Goal: Find specific page/section: Find specific page/section

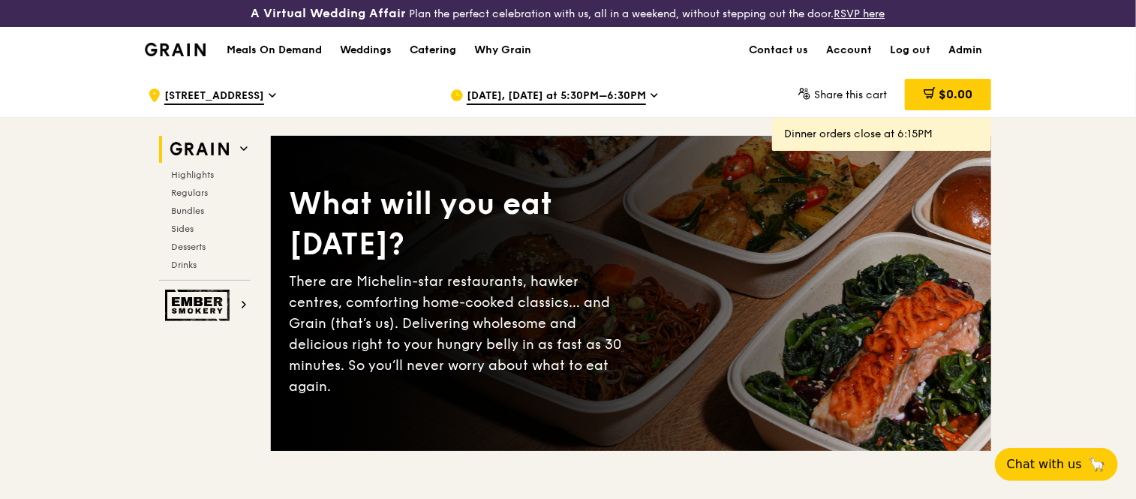
click at [419, 46] on div "Catering" at bounding box center [433, 50] width 47 height 45
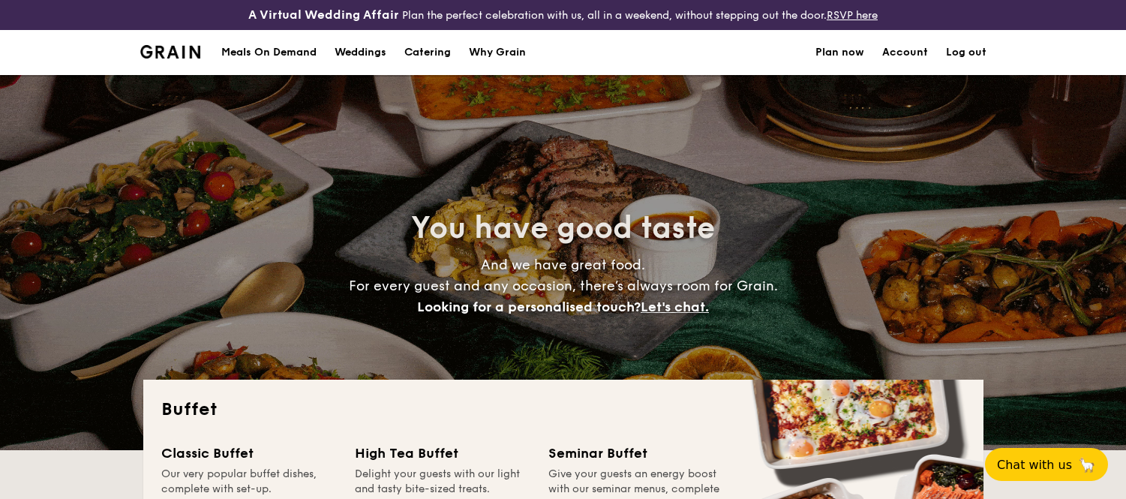
select select
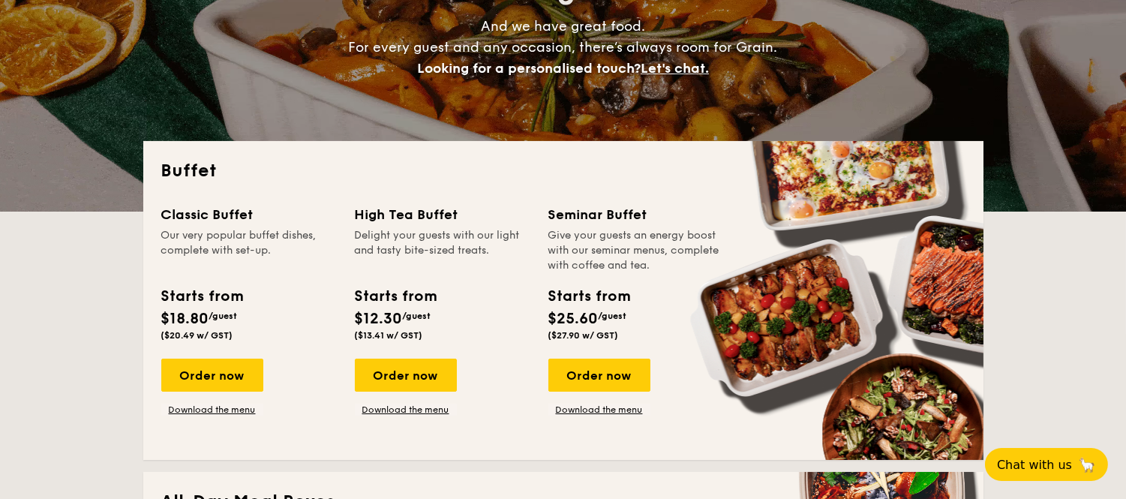
scroll to position [333, 0]
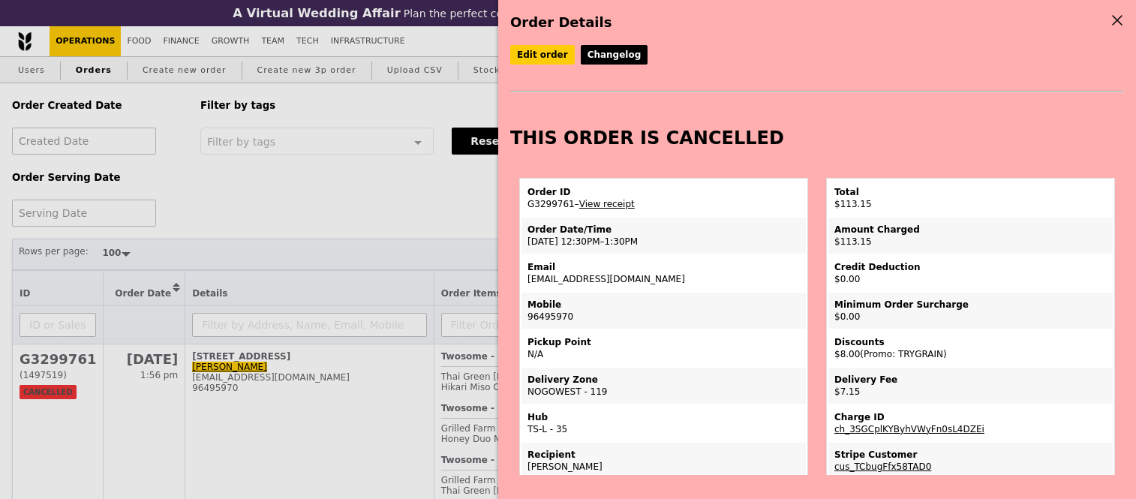
select select "100"
click at [395, 184] on div "Order Details Edit order Changelog THIS ORDER IS CANCELLED Order ID G3299761 – …" at bounding box center [568, 249] width 1136 height 499
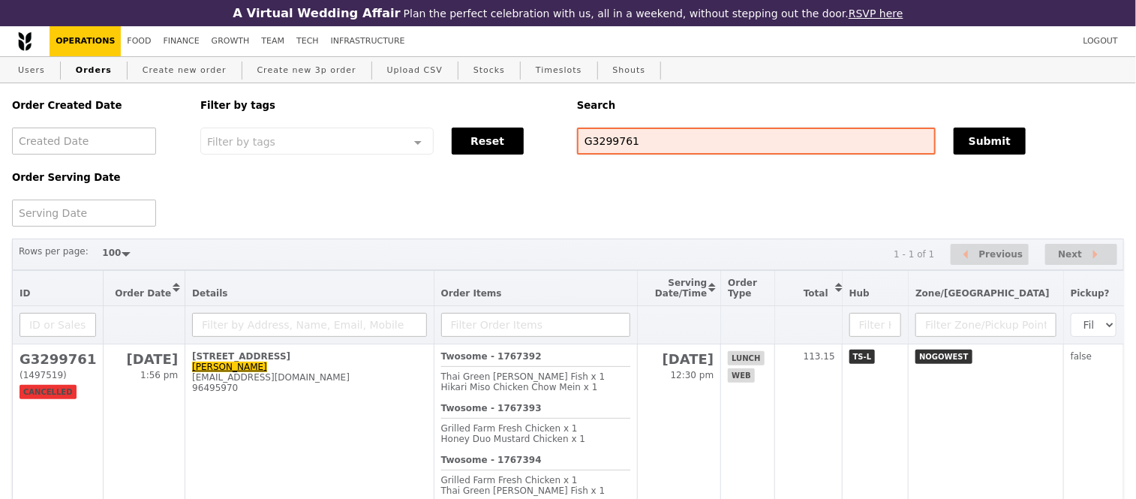
scroll to position [274, 0]
click at [646, 146] on input "G3299761" at bounding box center [756, 141] width 359 height 27
paste input "9739 9077"
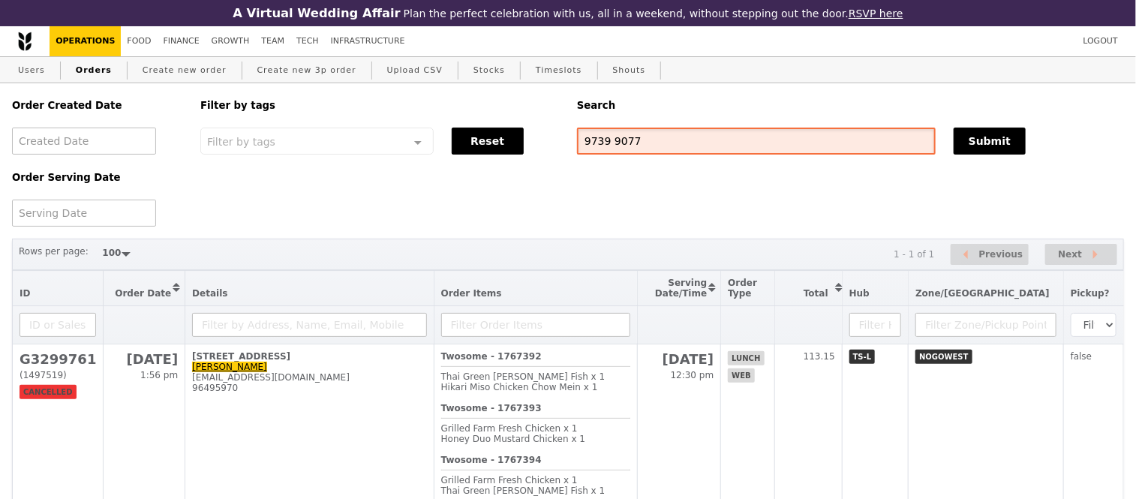
click at [610, 147] on input "9739 9077" at bounding box center [756, 141] width 359 height 27
type input "97399077"
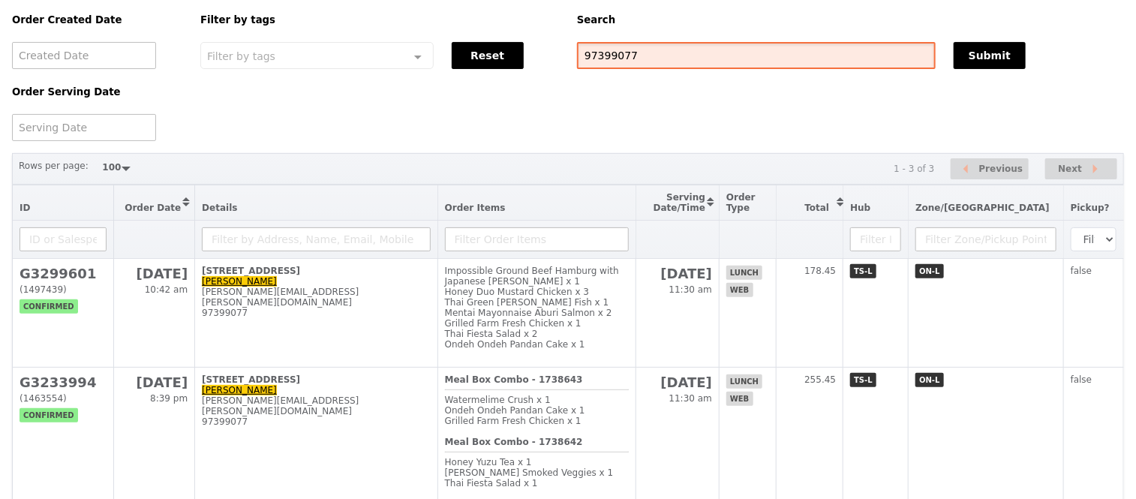
scroll to position [167, 0]
